Goal: Task Accomplishment & Management: Complete application form

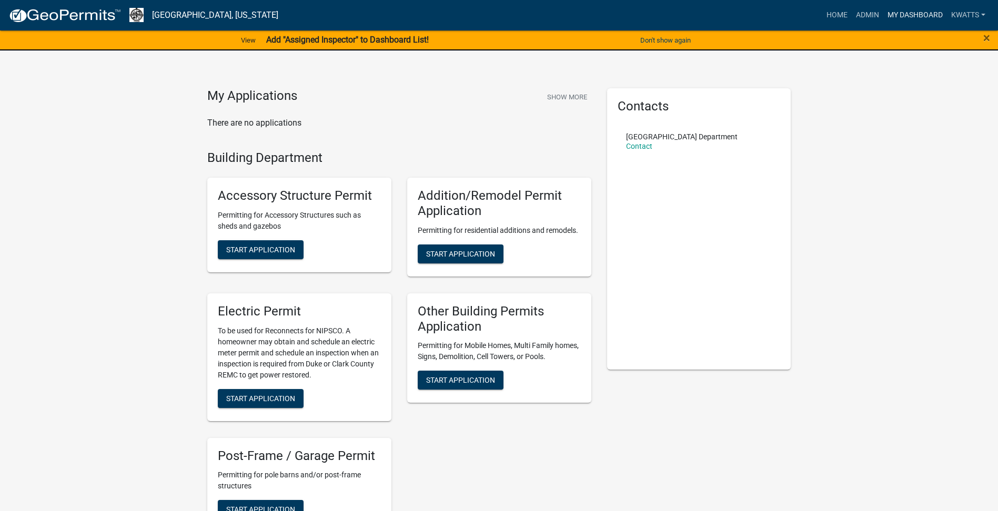
click at [884, 19] on link "My Dashboard" at bounding box center [916, 15] width 64 height 20
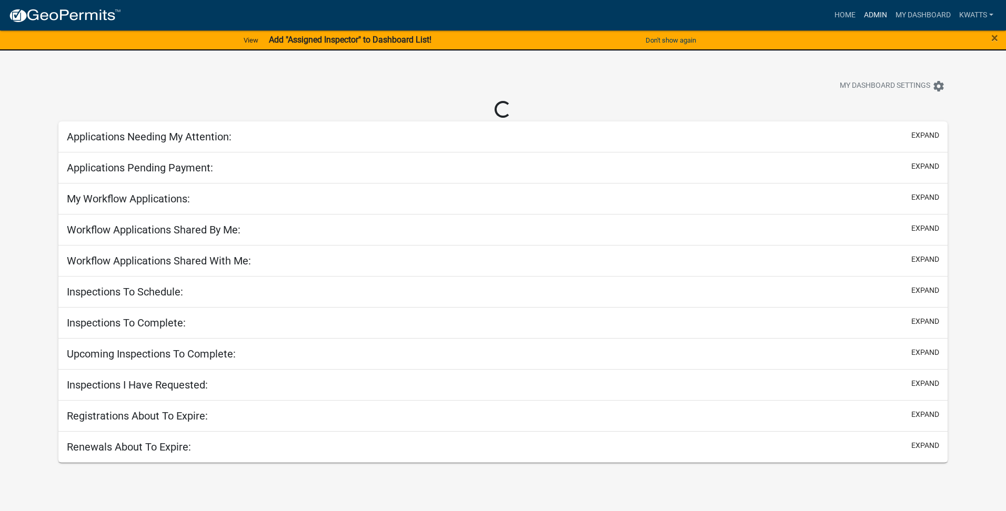
click at [867, 13] on link "Admin" at bounding box center [876, 15] width 32 height 20
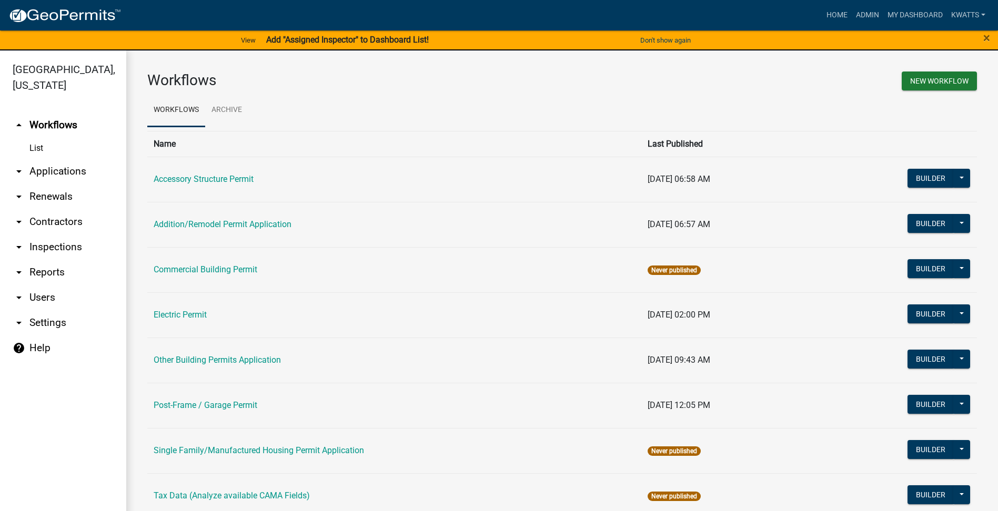
click at [70, 230] on link "arrow_drop_down Contractors" at bounding box center [63, 221] width 126 height 25
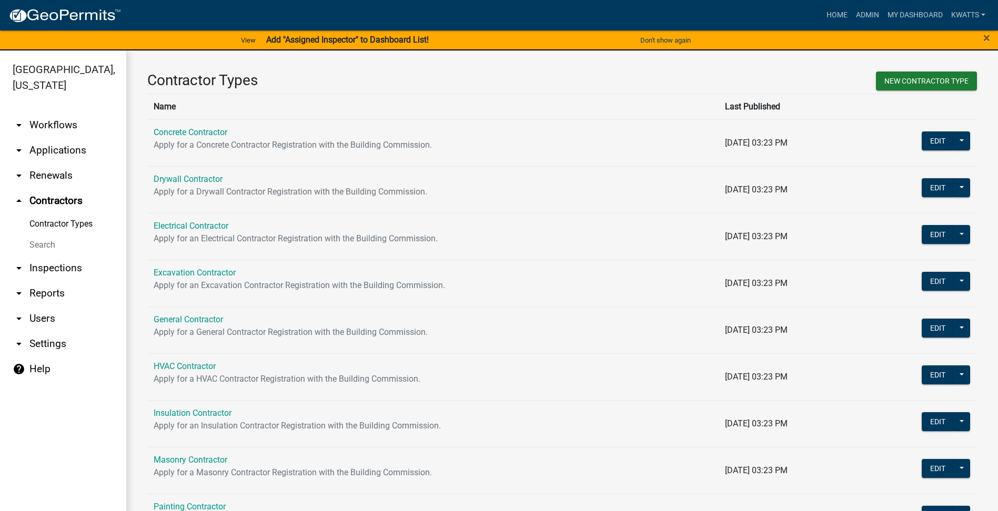
click at [60, 245] on link "Search" at bounding box center [63, 245] width 126 height 21
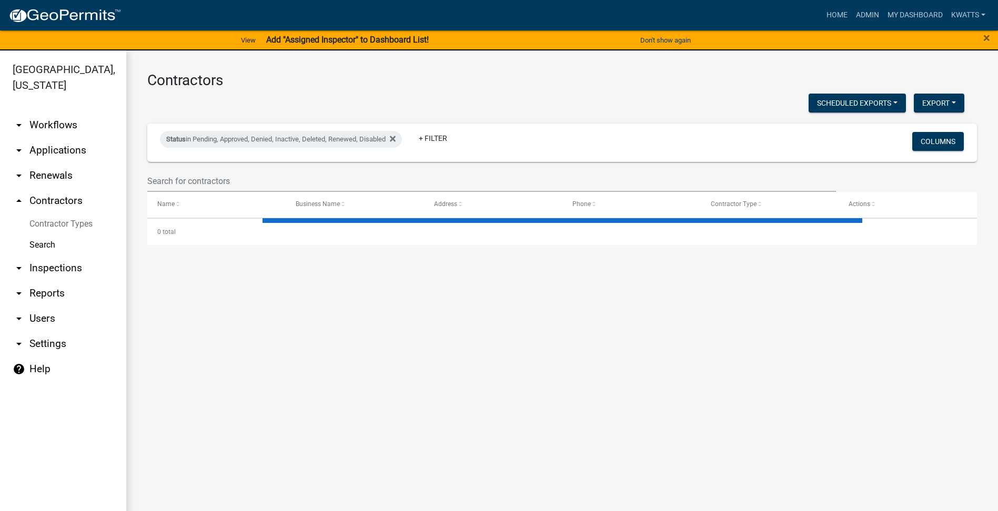
select select "3: 100"
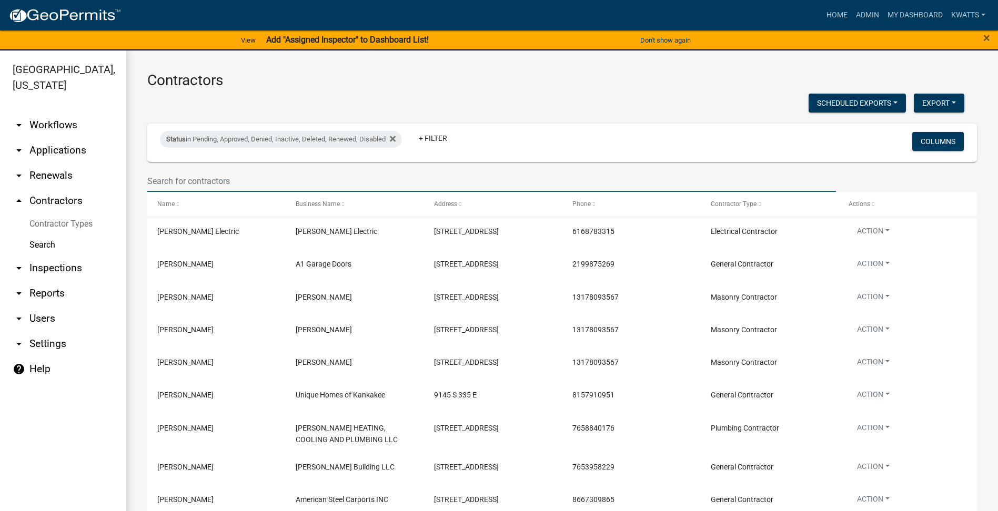
click at [232, 186] on input "text" at bounding box center [491, 181] width 689 height 22
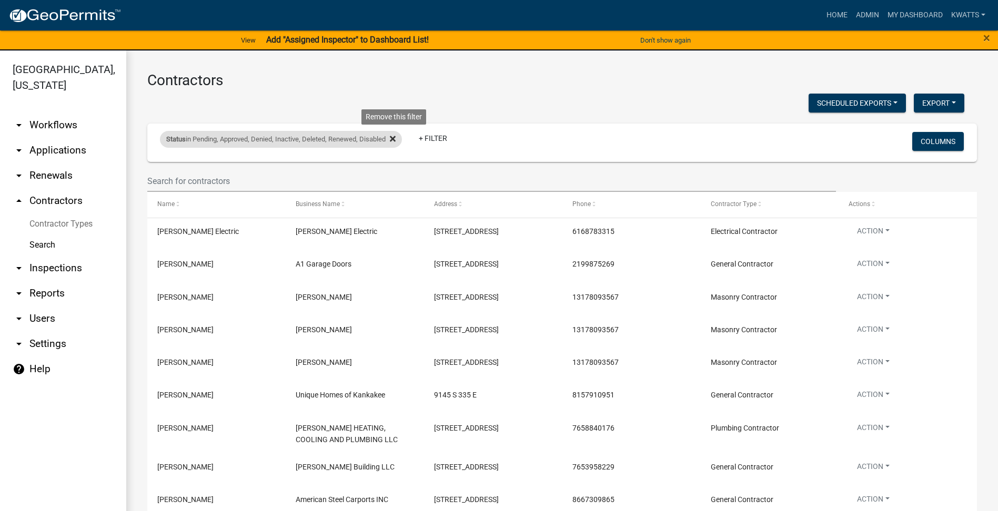
click at [396, 140] on icon at bounding box center [393, 139] width 6 height 6
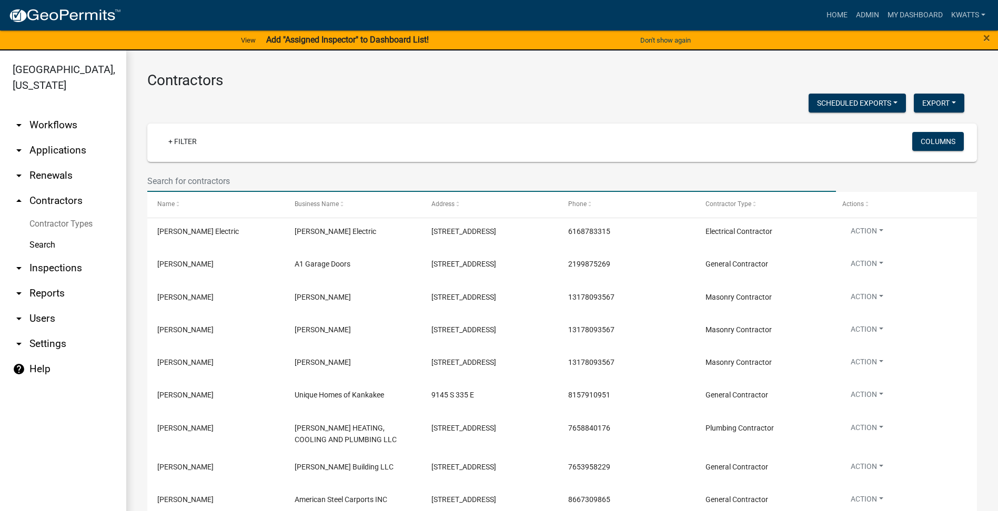
click at [237, 185] on input "text" at bounding box center [491, 181] width 689 height 22
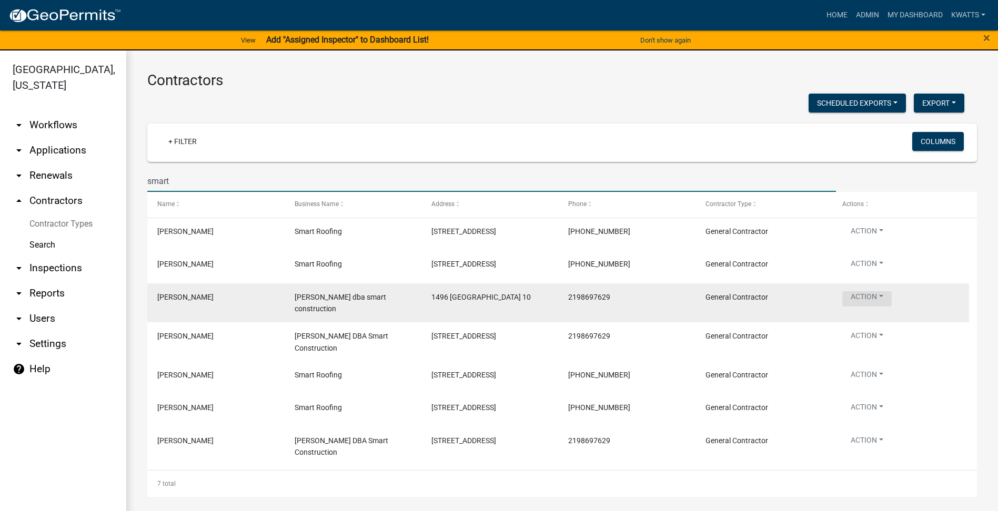
type input "smart"
click at [873, 241] on button "Action" at bounding box center [866, 233] width 49 height 15
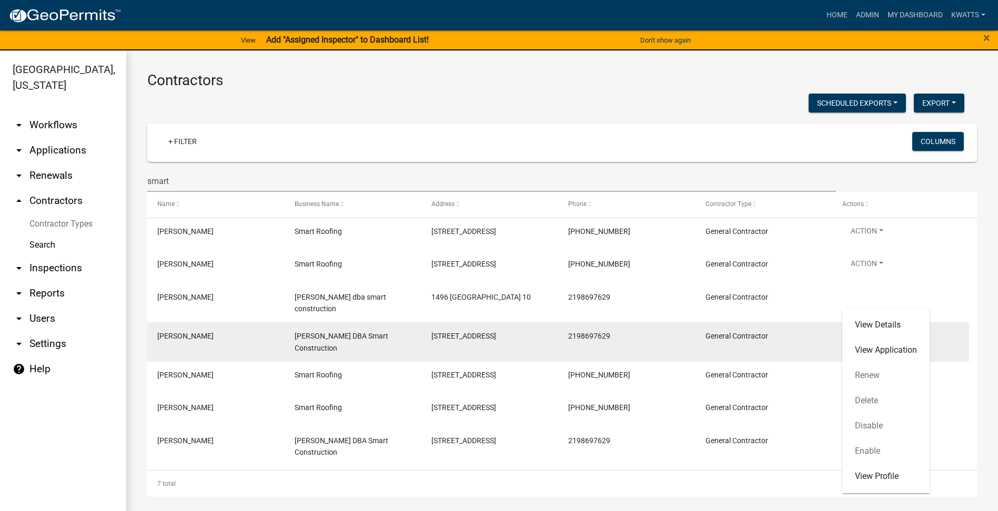
click at [967, 348] on datatable-body-cell "Action View Details View Application Renew Delete Disable Enable View Profile" at bounding box center [900, 342] width 137 height 39
click at [848, 327] on datatable-body-cell "Action View Details View Application Renew Delete Disable Enable View Profile" at bounding box center [900, 342] width 137 height 39
click at [862, 337] on button "Action" at bounding box center [866, 337] width 49 height 15
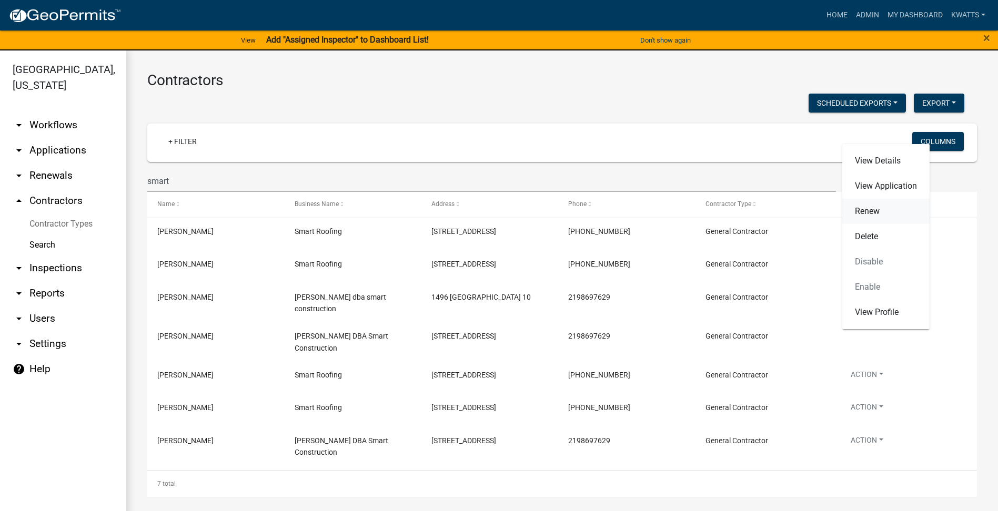
click at [896, 217] on link "Renew" at bounding box center [885, 211] width 87 height 25
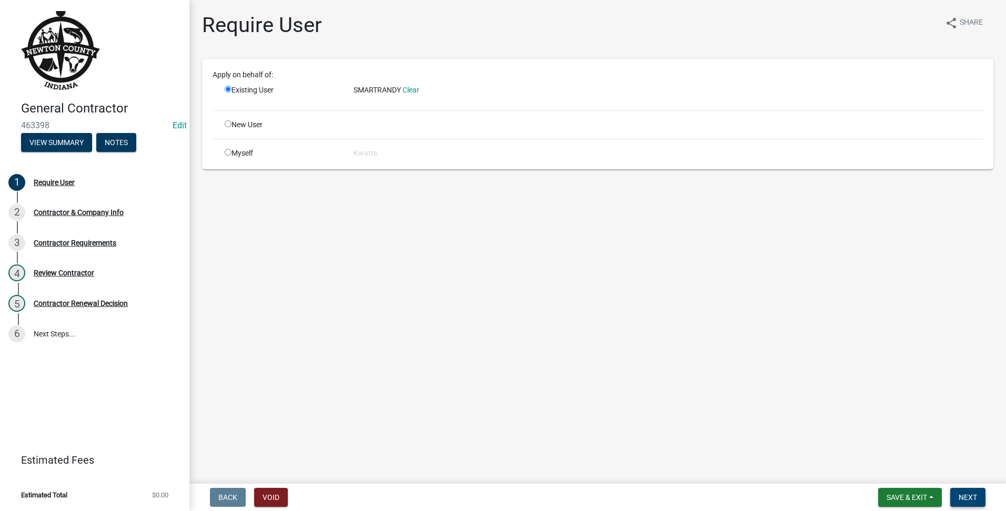
drag, startPoint x: 982, startPoint y: 491, endPoint x: 982, endPoint y: 476, distance: 15.8
click at [982, 489] on button "Next" at bounding box center [967, 497] width 35 height 19
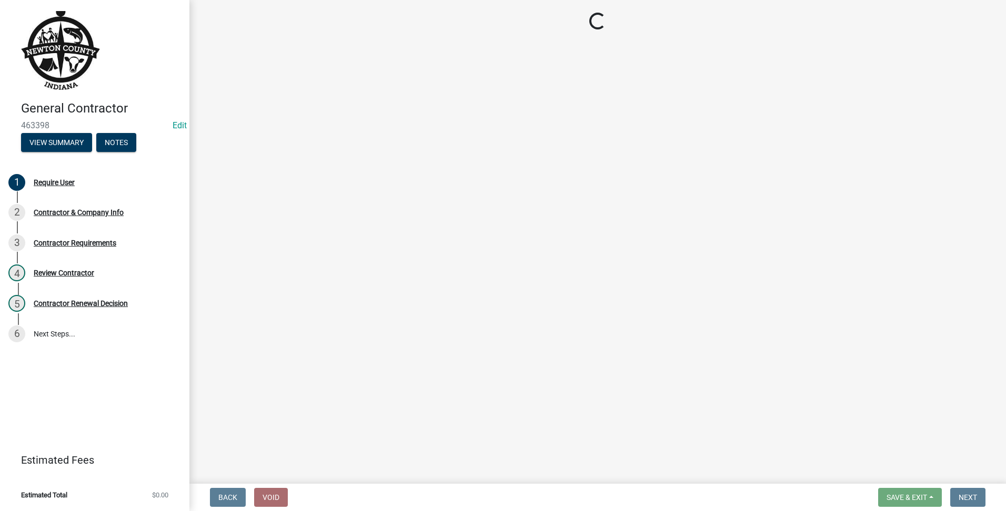
select select "IN"
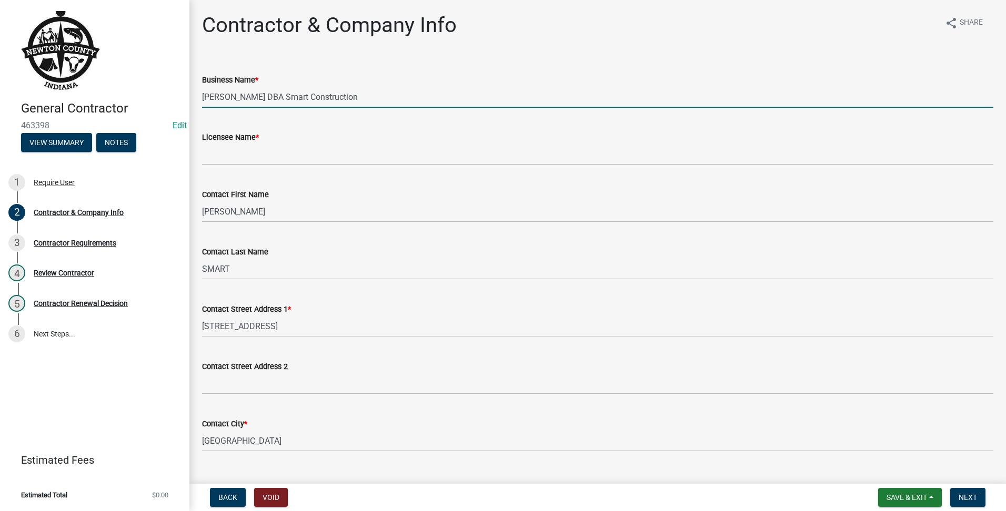
drag, startPoint x: 376, startPoint y: 92, endPoint x: 147, endPoint y: 86, distance: 229.5
click at [90, 86] on div "General Contractor 463398 Edit View Summary Notes 1 Require User 2 Contractor &…" at bounding box center [503, 255] width 1006 height 511
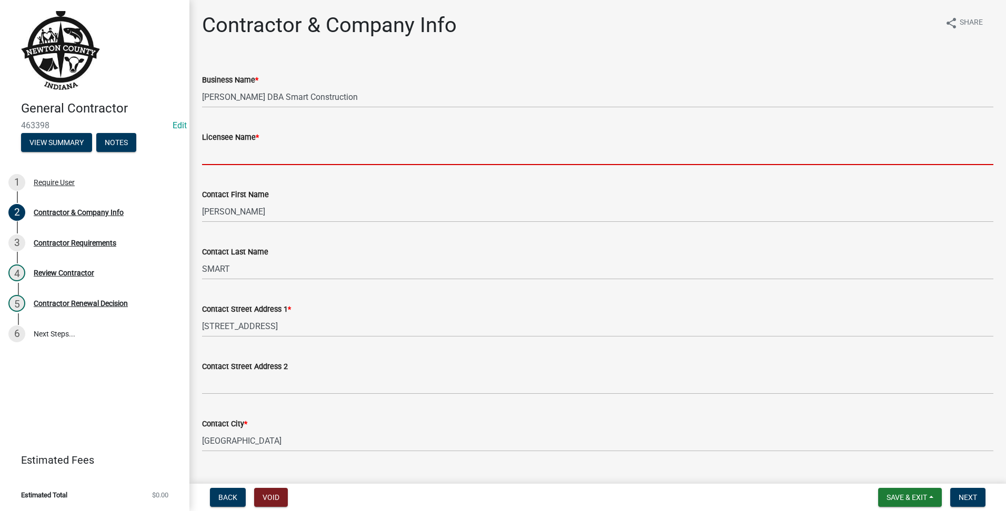
paste input "[PERSON_NAME] DBA Smart Construction"
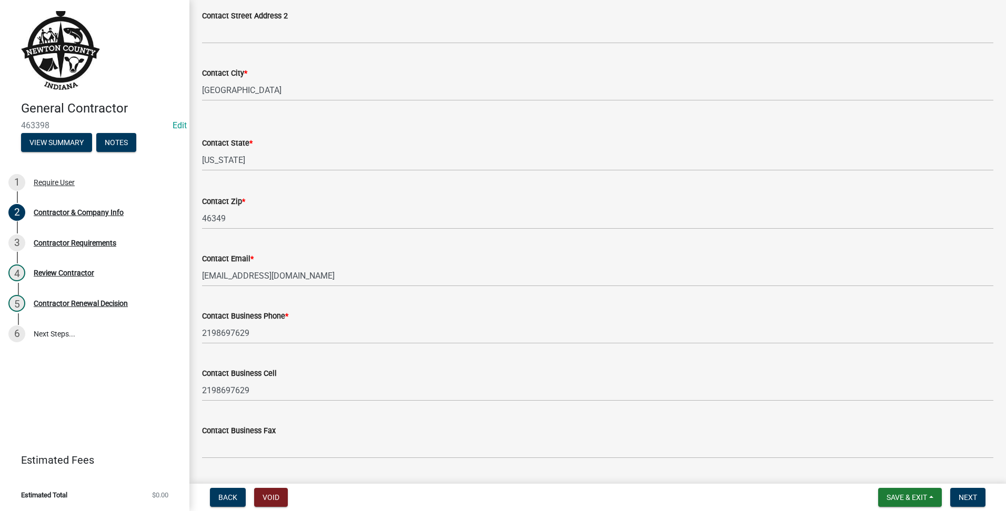
scroll to position [379, 0]
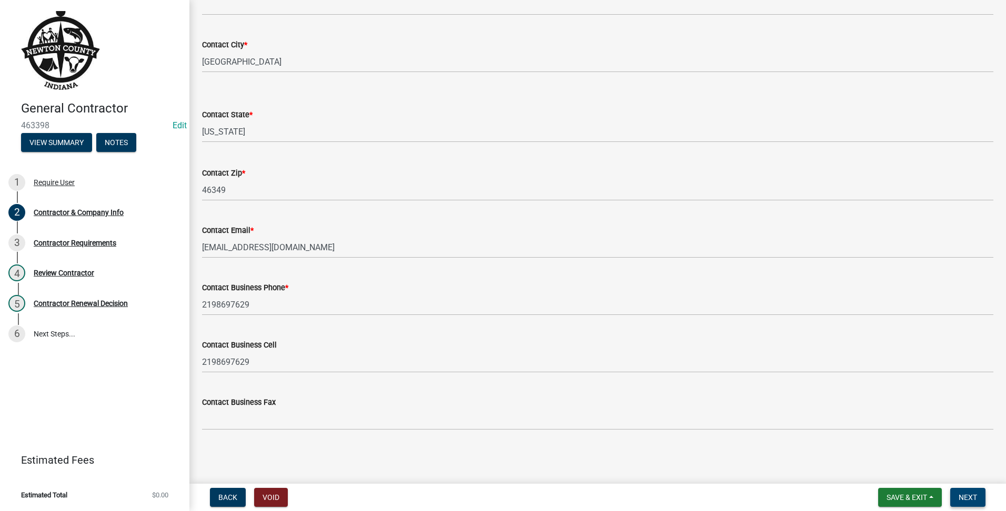
type input "[PERSON_NAME] DBA Smart Construction"
click at [965, 500] on span "Next" at bounding box center [968, 498] width 18 height 8
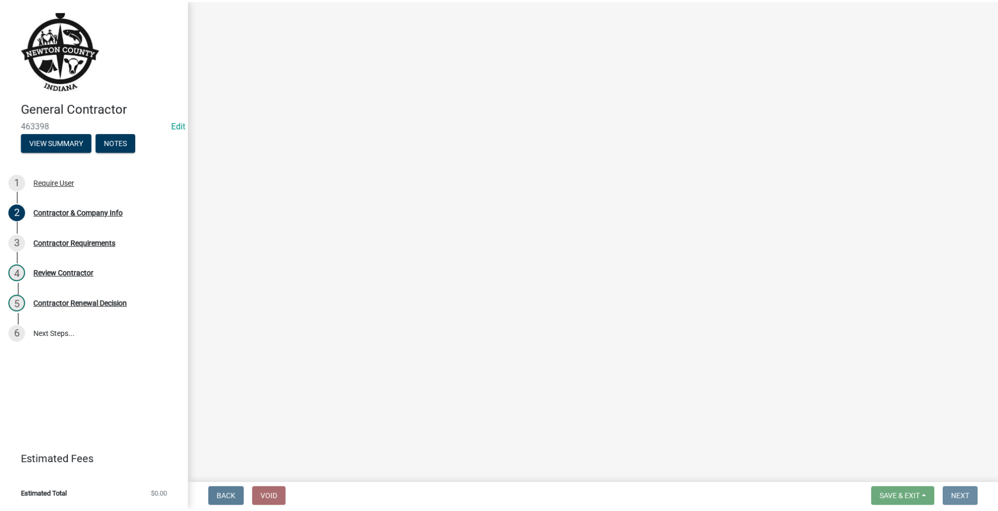
scroll to position [0, 0]
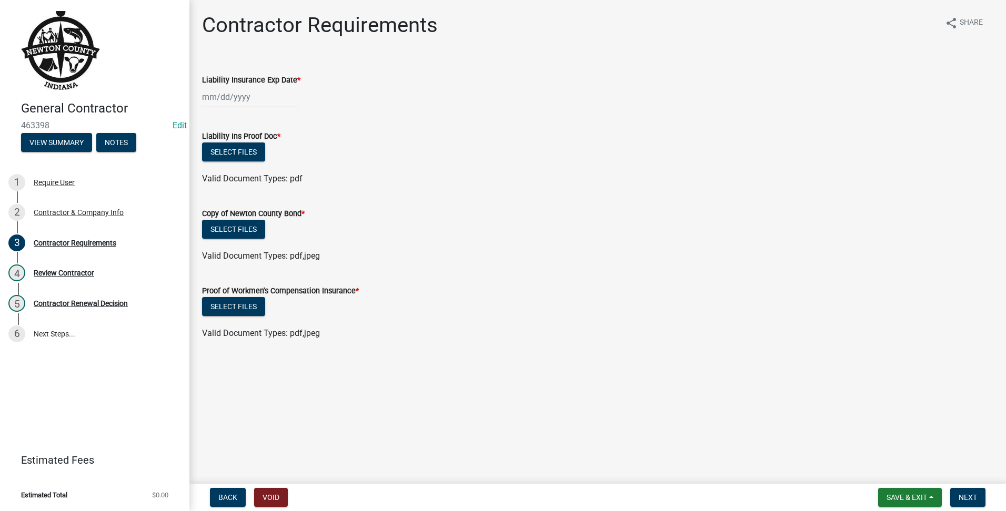
click at [253, 97] on div at bounding box center [250, 97] width 96 height 22
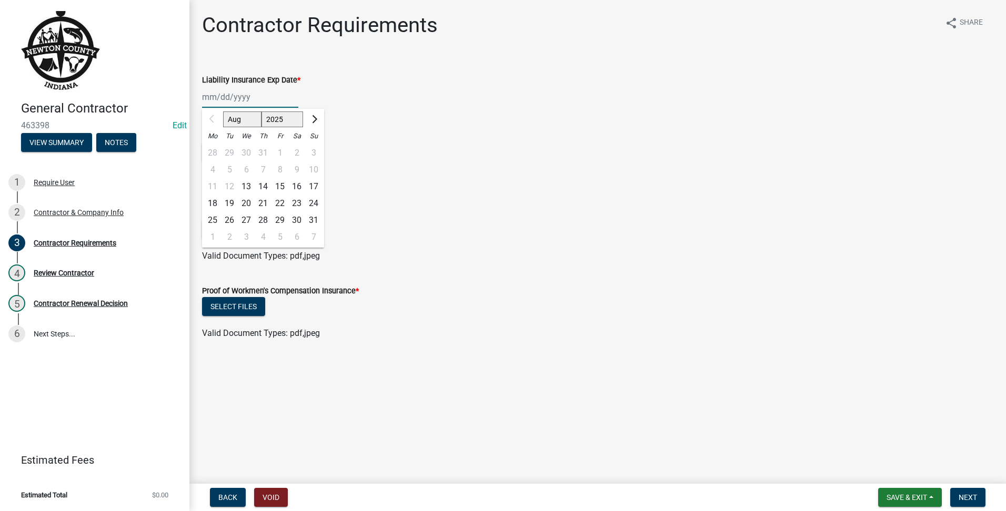
drag, startPoint x: 253, startPoint y: 97, endPoint x: 358, endPoint y: 92, distance: 105.9
click at [354, 88] on div "Aug Sep Oct Nov [DATE] 2026 2027 2028 2029 2030 2031 2032 2033 2034 2035 2036 2…" at bounding box center [597, 97] width 791 height 22
type input "[DATE]"
drag, startPoint x: 358, startPoint y: 92, endPoint x: 590, endPoint y: 61, distance: 233.6
click at [590, 61] on div "Liability Insurance Exp Date * [DATE] Aug Sep Oct Nov [DATE] 2026 2027 2028 202…" at bounding box center [597, 83] width 791 height 49
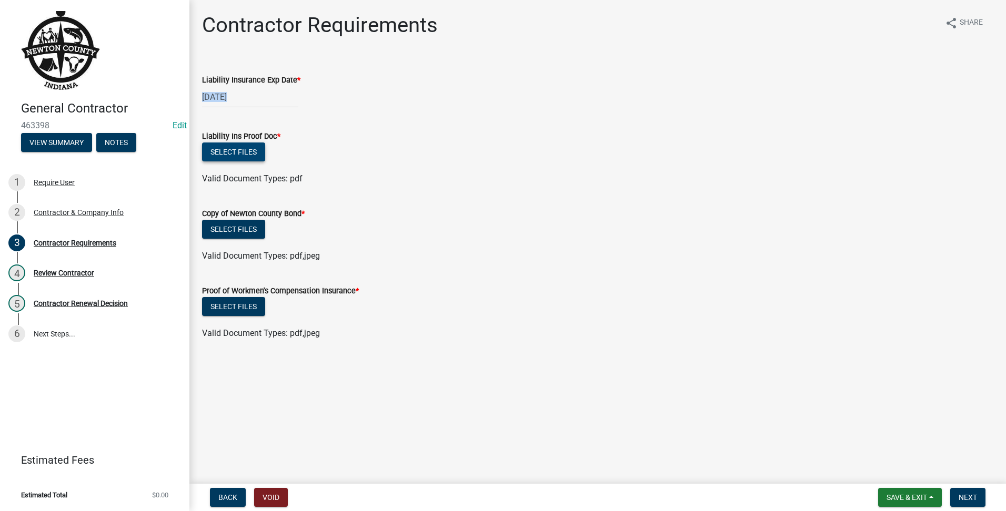
click at [220, 154] on button "Select files" at bounding box center [233, 152] width 63 height 19
click at [220, 162] on div "Select files" at bounding box center [597, 154] width 791 height 22
click at [231, 154] on button "Select files" at bounding box center [233, 152] width 63 height 19
click at [230, 159] on button "Select files" at bounding box center [233, 152] width 63 height 19
click at [225, 157] on button "Select files" at bounding box center [233, 152] width 63 height 19
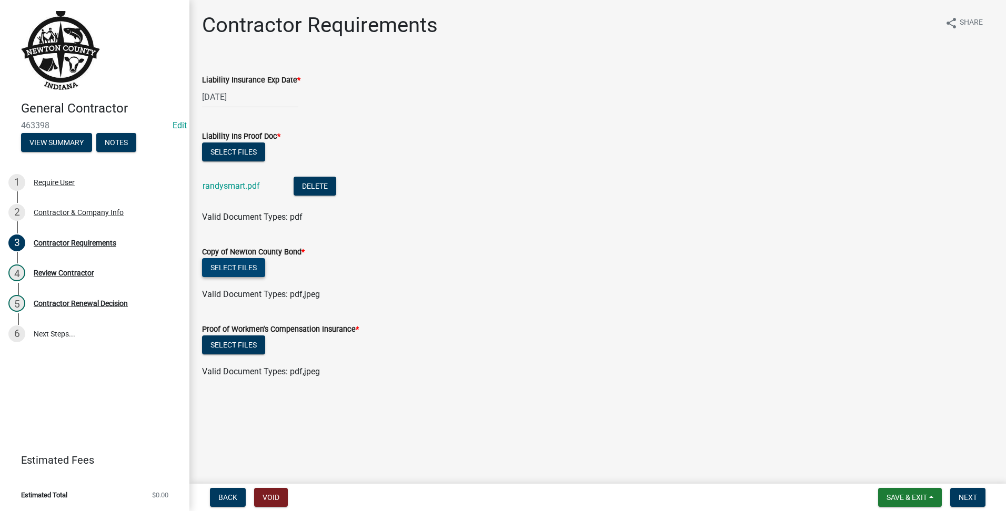
click at [251, 255] on label "Copy of Newton County Bond *" at bounding box center [253, 252] width 103 height 7
click at [246, 270] on button "Select files" at bounding box center [233, 267] width 63 height 19
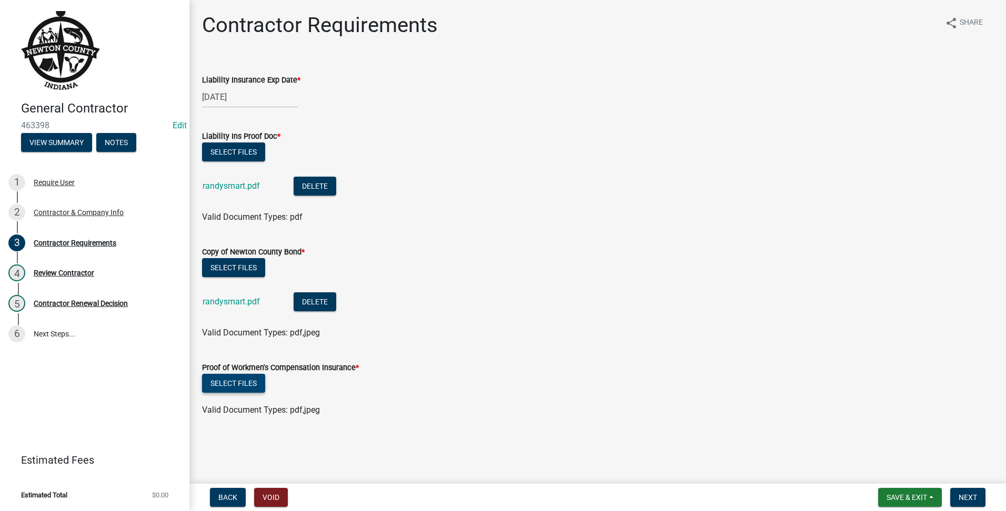
click at [236, 387] on button "Select files" at bounding box center [233, 383] width 63 height 19
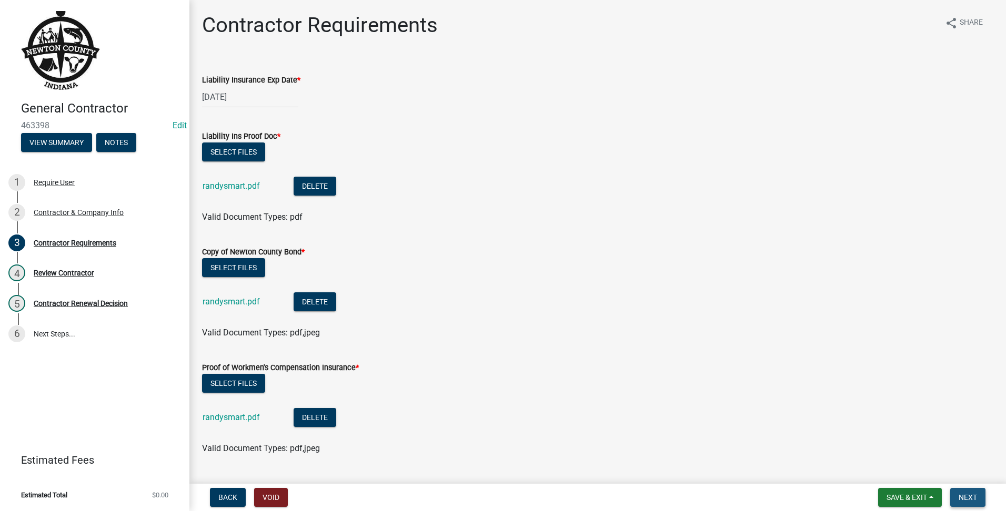
click at [968, 504] on button "Next" at bounding box center [967, 497] width 35 height 19
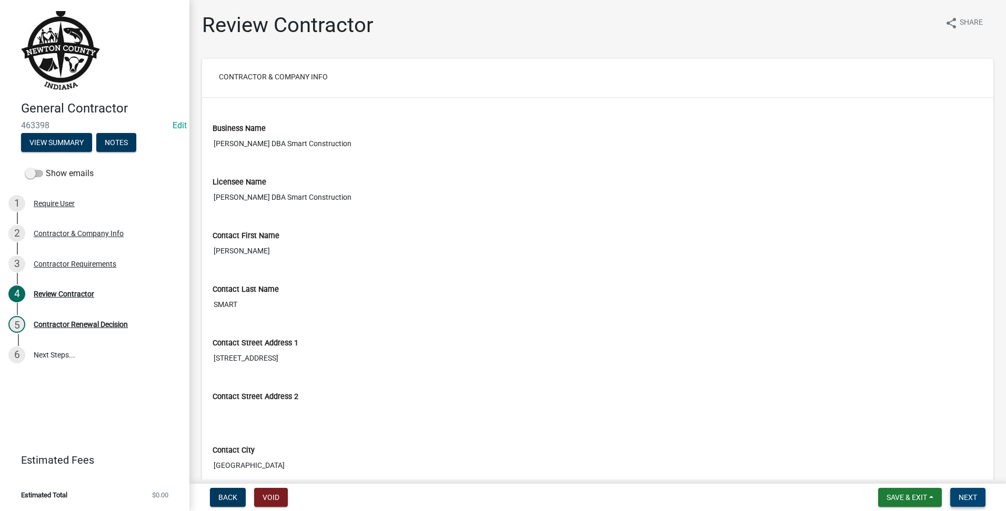
click at [963, 495] on span "Next" at bounding box center [968, 498] width 18 height 8
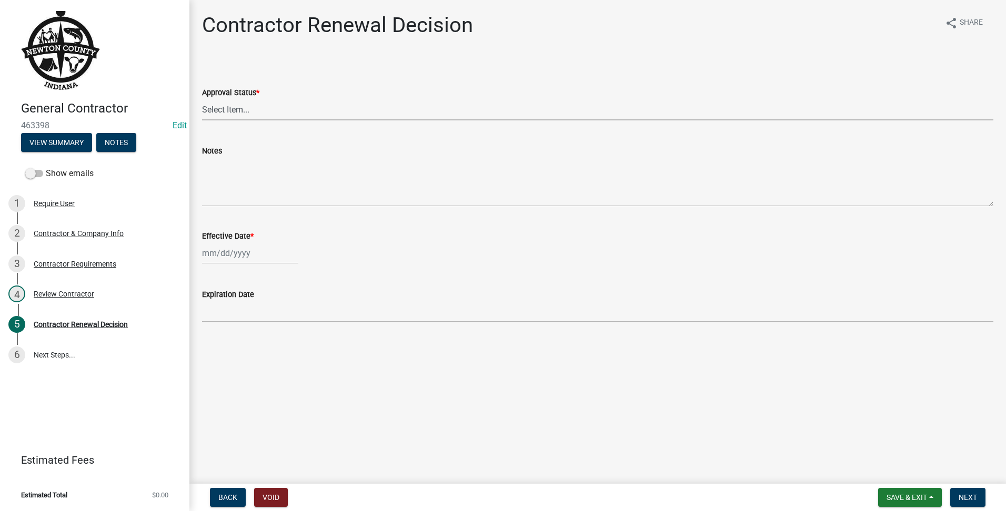
click at [348, 112] on select "Select Item... Approved Denied" at bounding box center [597, 110] width 791 height 22
click at [202, 99] on select "Select Item... Approved Denied" at bounding box center [597, 110] width 791 height 22
select select "30db8998-795d-4bbe-8e49-f1ade8865815"
click at [239, 259] on div at bounding box center [250, 254] width 96 height 22
select select "8"
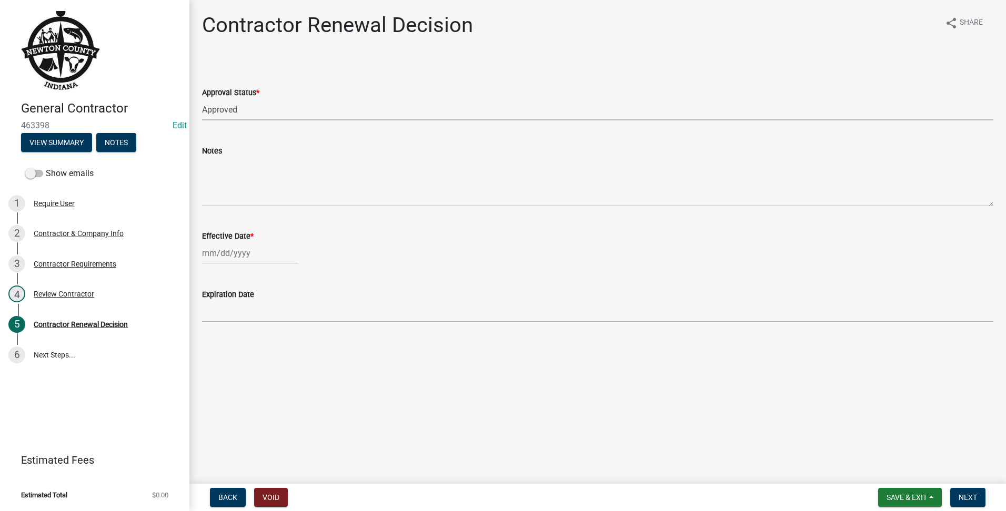
select select "2025"
click at [243, 338] on div "13" at bounding box center [246, 343] width 17 height 17
type input "[DATE]"
click at [961, 504] on button "Next" at bounding box center [967, 497] width 35 height 19
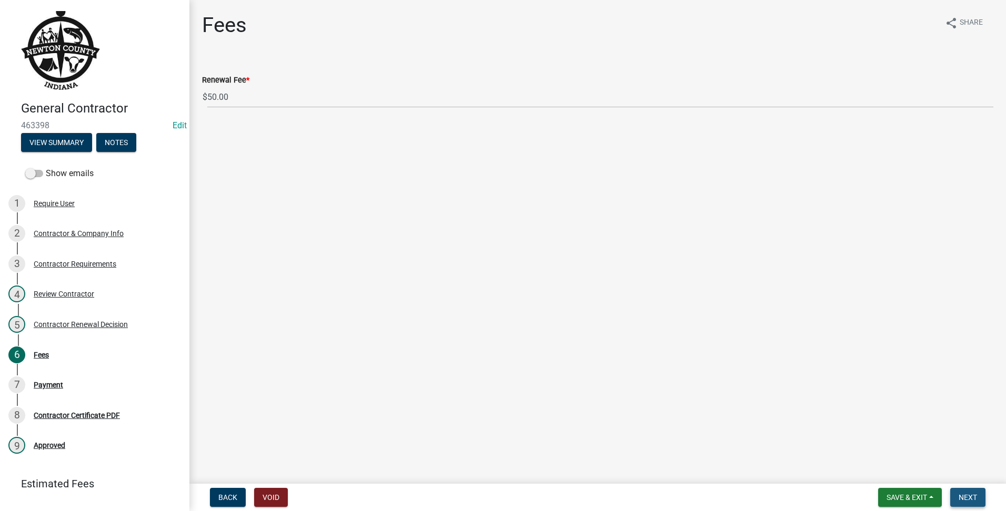
click at [971, 491] on button "Next" at bounding box center [967, 497] width 35 height 19
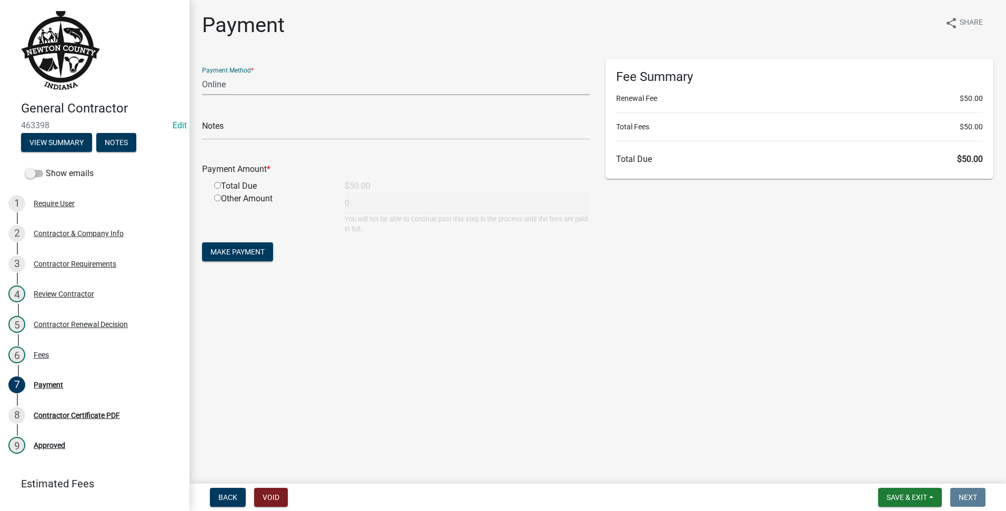
drag, startPoint x: 228, startPoint y: 74, endPoint x: 228, endPoint y: 88, distance: 14.2
click at [228, 74] on select "Credit Card POS Check Cash Online" at bounding box center [396, 85] width 388 height 22
select select "1: 0"
click at [202, 74] on select "Credit Card POS Check Cash Online" at bounding box center [396, 85] width 388 height 22
click at [220, 122] on input "text" at bounding box center [396, 129] width 388 height 22
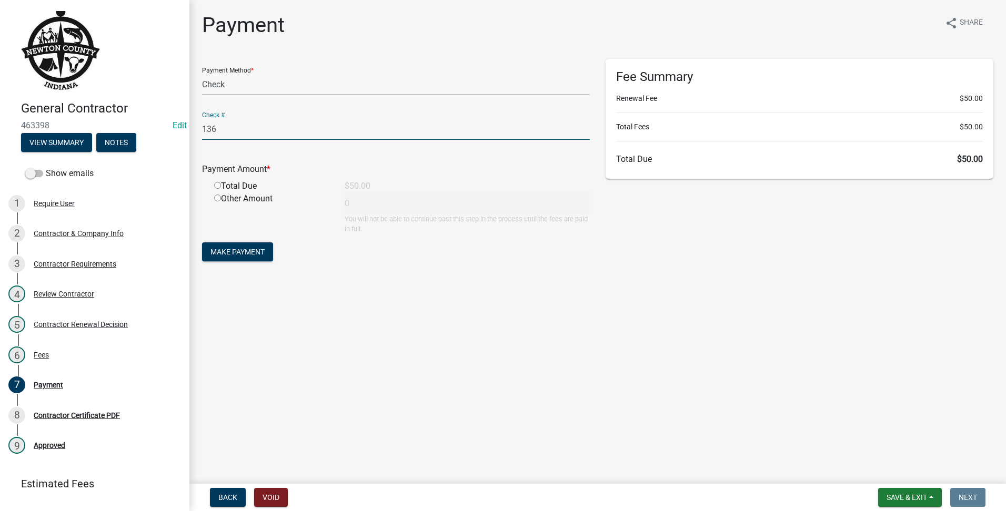
type input "136"
click at [214, 182] on div "Total Due" at bounding box center [271, 186] width 130 height 13
click at [218, 183] on input "radio" at bounding box center [217, 185] width 7 height 7
radio input "true"
type input "50"
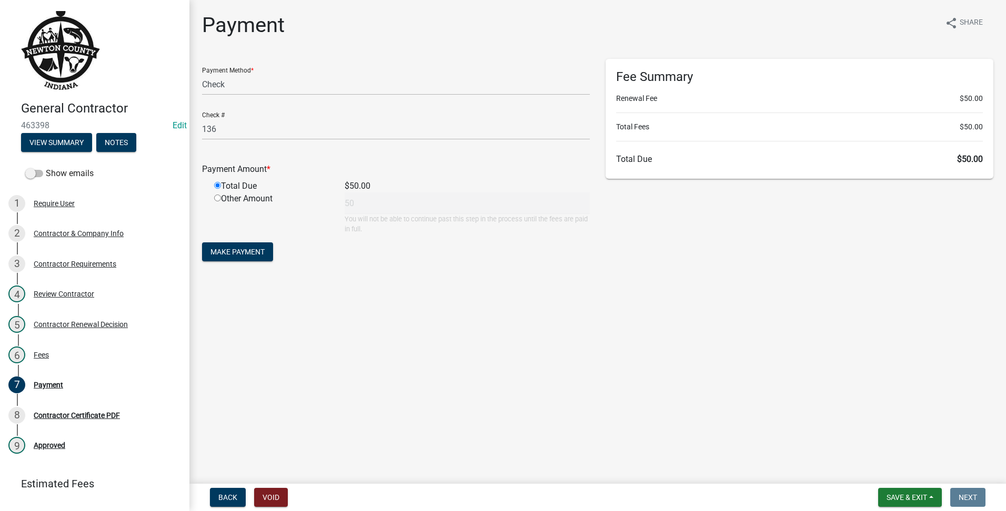
click at [233, 265] on div "Payment Method * Credit Card POS Check Cash Online Check # 136 Payment Amount *…" at bounding box center [396, 166] width 404 height 215
click at [235, 253] on span "Make Payment" at bounding box center [237, 252] width 54 height 8
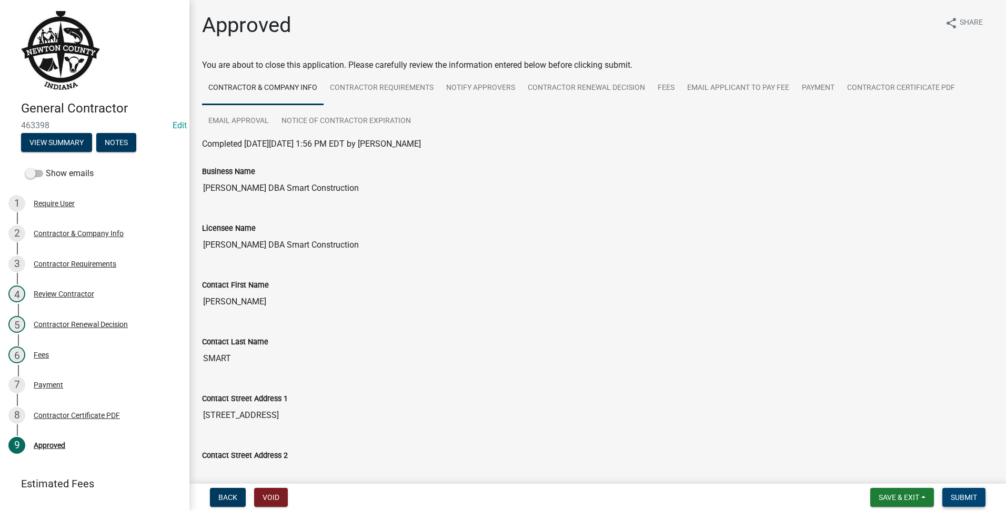
click at [956, 500] on span "Submit" at bounding box center [964, 498] width 26 height 8
